Goal: Task Accomplishment & Management: Manage account settings

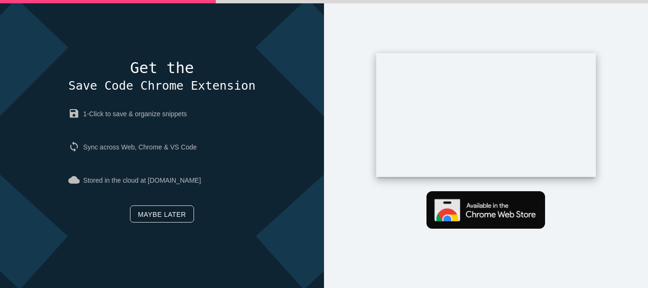
click at [183, 206] on link "Maybe later" at bounding box center [162, 213] width 64 height 17
click at [183, 206] on div "Get the Save Code Chrome Extension save 1-Click to save & organize snippets syn…" at bounding box center [162, 144] width 324 height 288
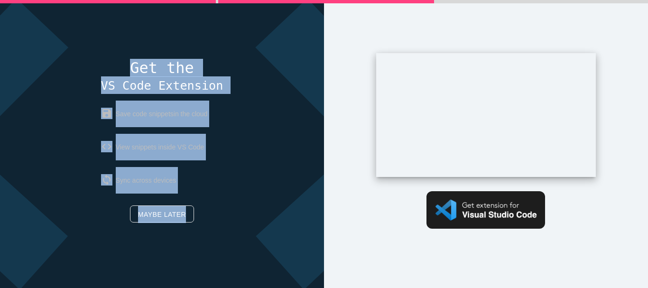
click at [189, 258] on div "Get the Save Code Chrome Extension save 1-Click to save & organize snippets syn…" at bounding box center [162, 144] width 324 height 288
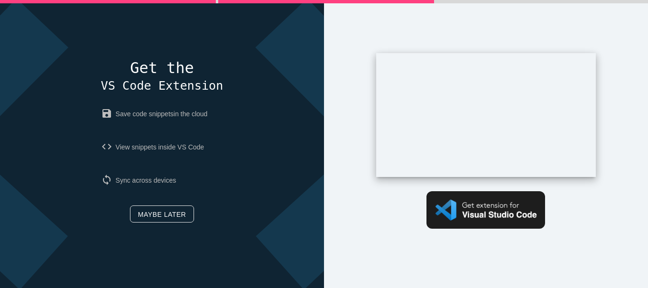
click at [169, 224] on div "Get the VS Code Extension save Save code snippets in the cloud code View snippe…" at bounding box center [162, 143] width 122 height 167
click at [165, 214] on link "Maybe later" at bounding box center [162, 213] width 64 height 17
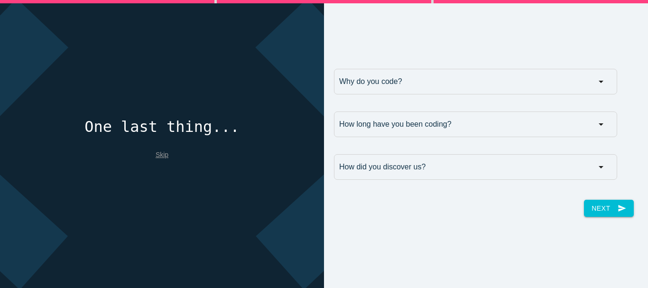
click at [604, 217] on div "Why do you code? Why do you code? For work For school For fun Why do you code? …" at bounding box center [486, 144] width 314 height 164
click at [166, 155] on link "Skip" at bounding box center [162, 155] width 13 height 8
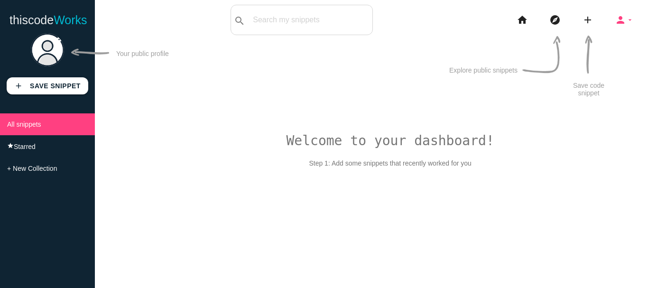
click at [622, 16] on icon "person" at bounding box center [620, 20] width 11 height 30
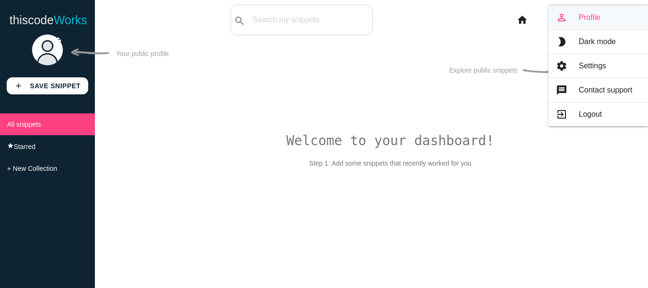
click at [575, 23] on link "person_outline Profile" at bounding box center [598, 18] width 100 height 24
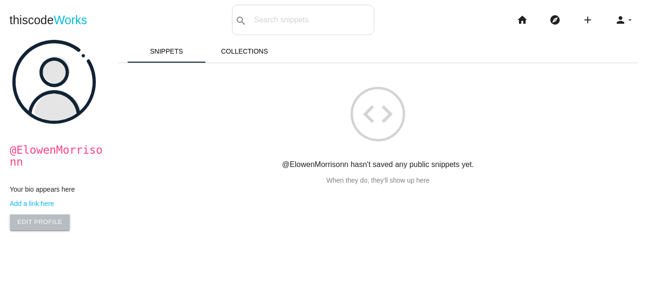
click at [43, 222] on link "Edit Profile" at bounding box center [40, 221] width 60 height 15
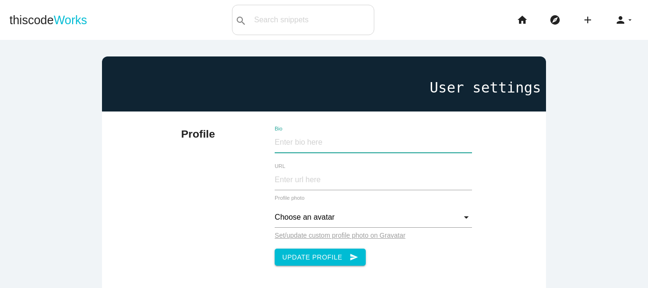
click at [344, 138] on input "Bio" at bounding box center [373, 142] width 197 height 20
paste input "Construction Contracting Operations Management is vital for successful construc…"
type input "Construction Contracting Operations Management is vital for successful construc…"
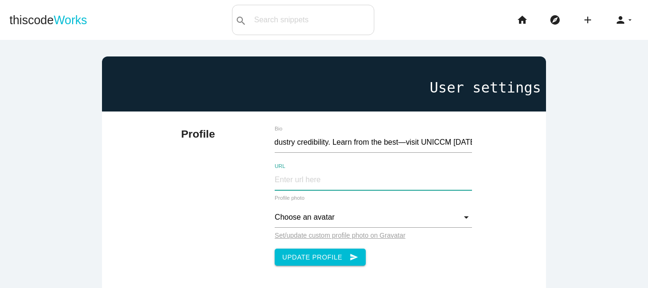
scroll to position [0, 0]
click at [365, 176] on input "URL" at bounding box center [373, 180] width 197 height 20
paste input "[URL][DOMAIN_NAME]"
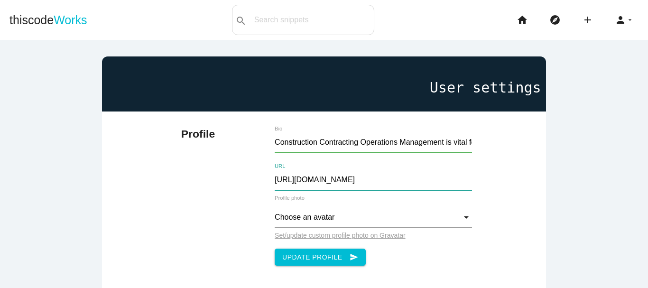
scroll to position [0, 154]
type input "[URL][DOMAIN_NAME]"
click at [306, 270] on div "Construction Contracting Operations Management is vital for successful construc…" at bounding box center [373, 200] width 197 height 159
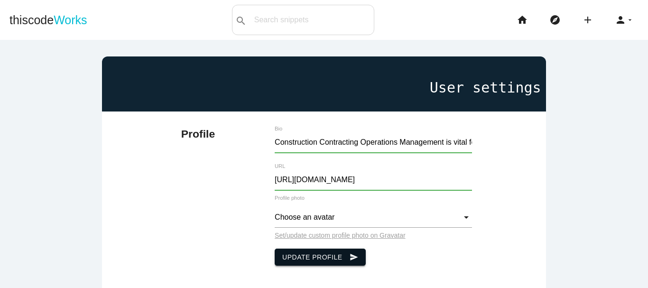
click at [305, 259] on button "Update Profile send" at bounding box center [320, 257] width 91 height 17
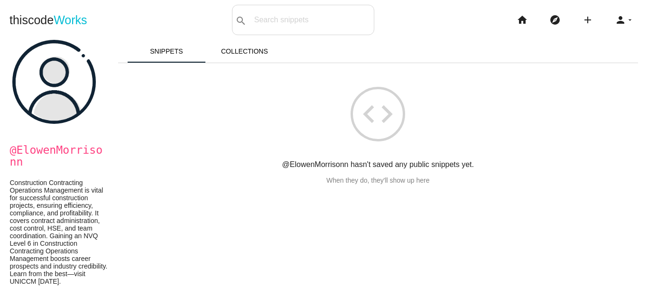
scroll to position [47, 0]
